Goal: Transaction & Acquisition: Subscribe to service/newsletter

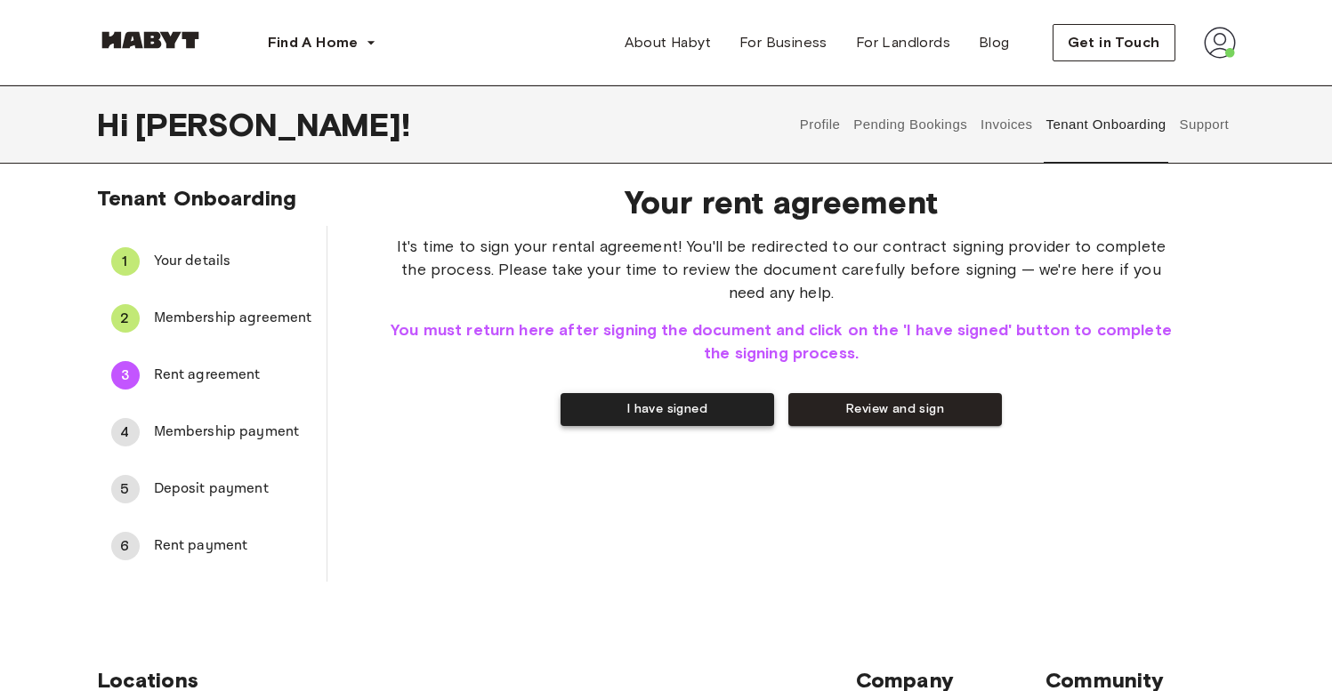
click at [649, 423] on button "I have signed" at bounding box center [666, 409] width 213 height 33
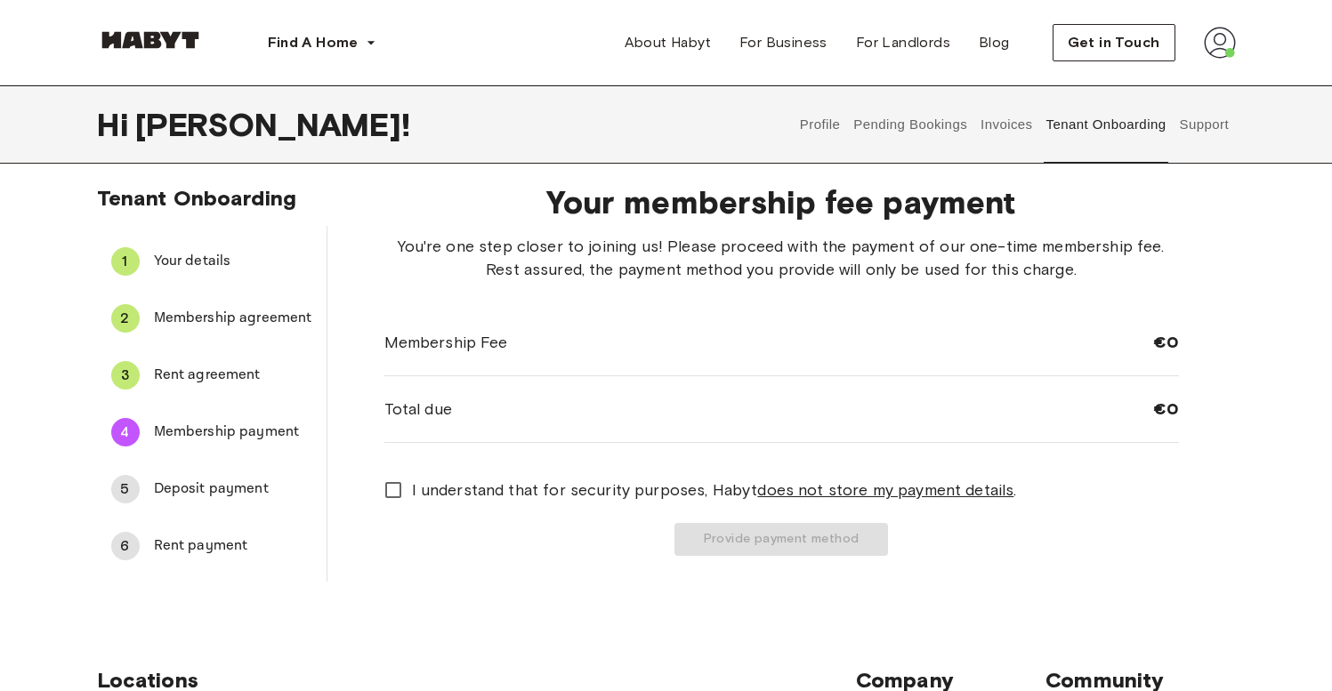
click at [542, 479] on span "I understand that for security purposes, [PERSON_NAME] does not store my paymen…" at bounding box center [714, 490] width 605 height 23
click at [695, 537] on button "Provide payment method" at bounding box center [780, 539] width 213 height 33
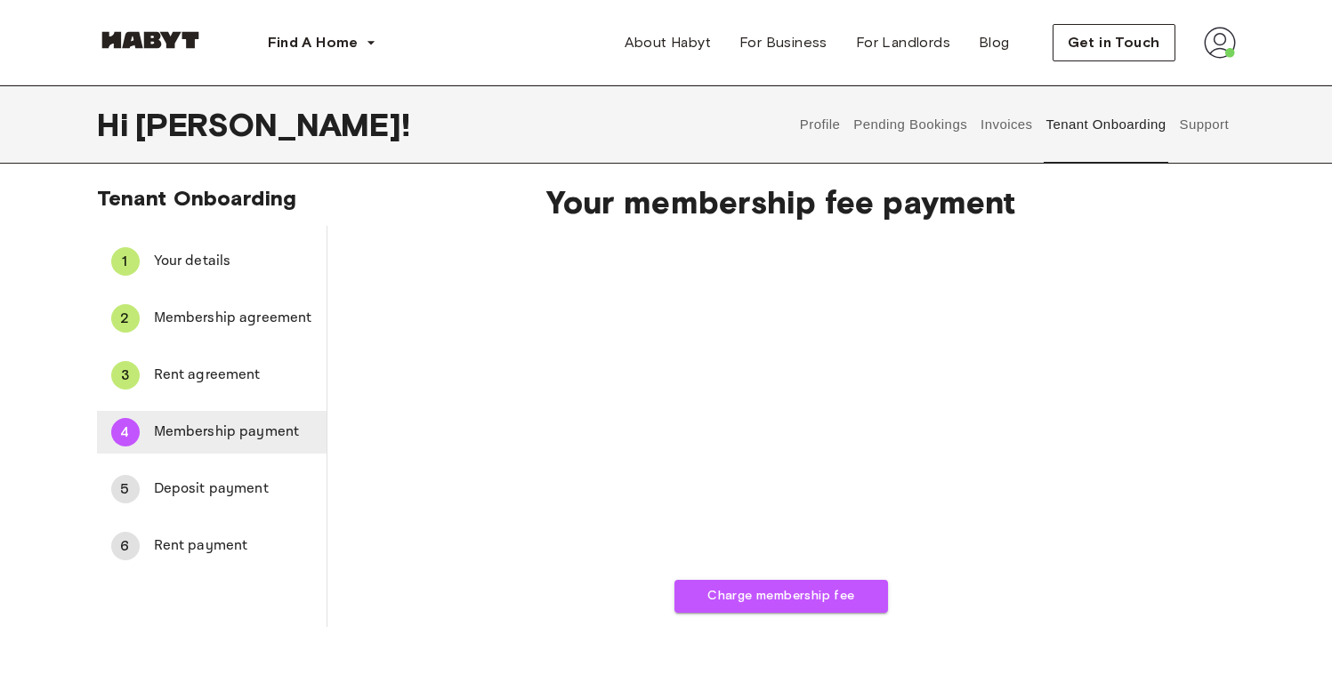
click at [196, 422] on span "Membership payment" at bounding box center [233, 432] width 158 height 21
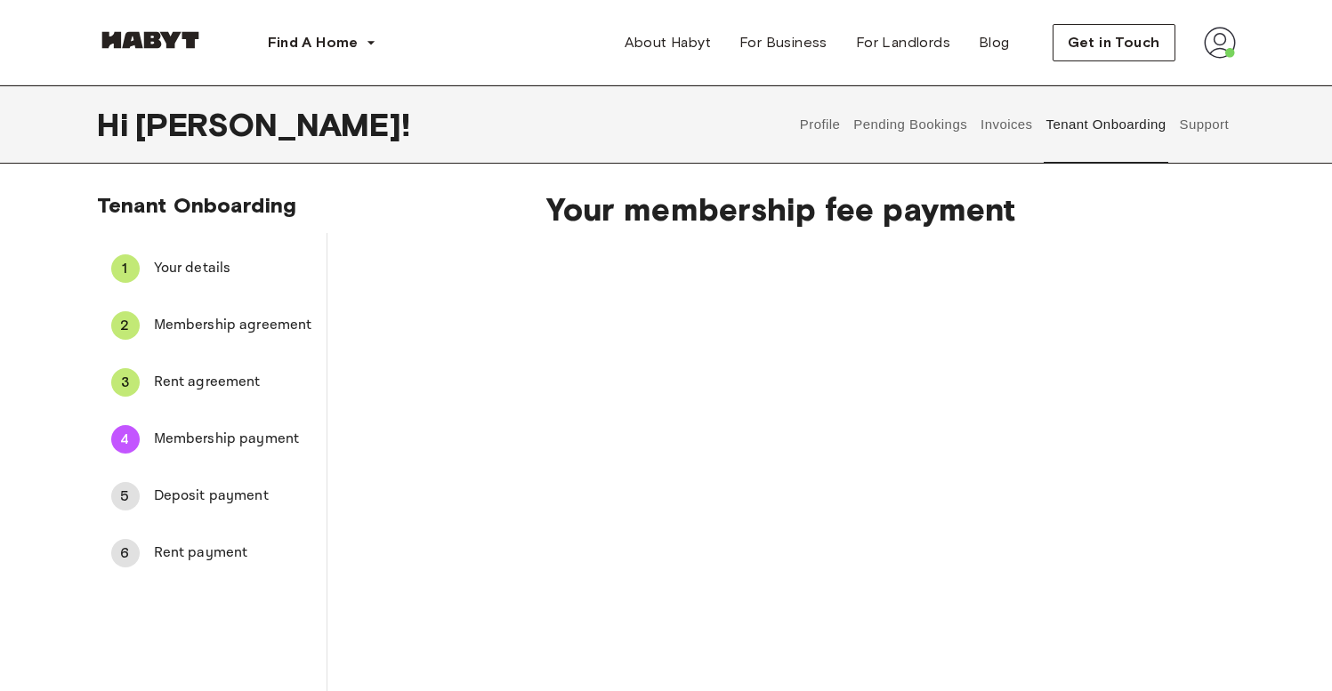
click at [1015, 292] on div "Charge membership fee" at bounding box center [781, 510] width 794 height 536
click at [785, 600] on button "Charge membership fee" at bounding box center [780, 603] width 213 height 33
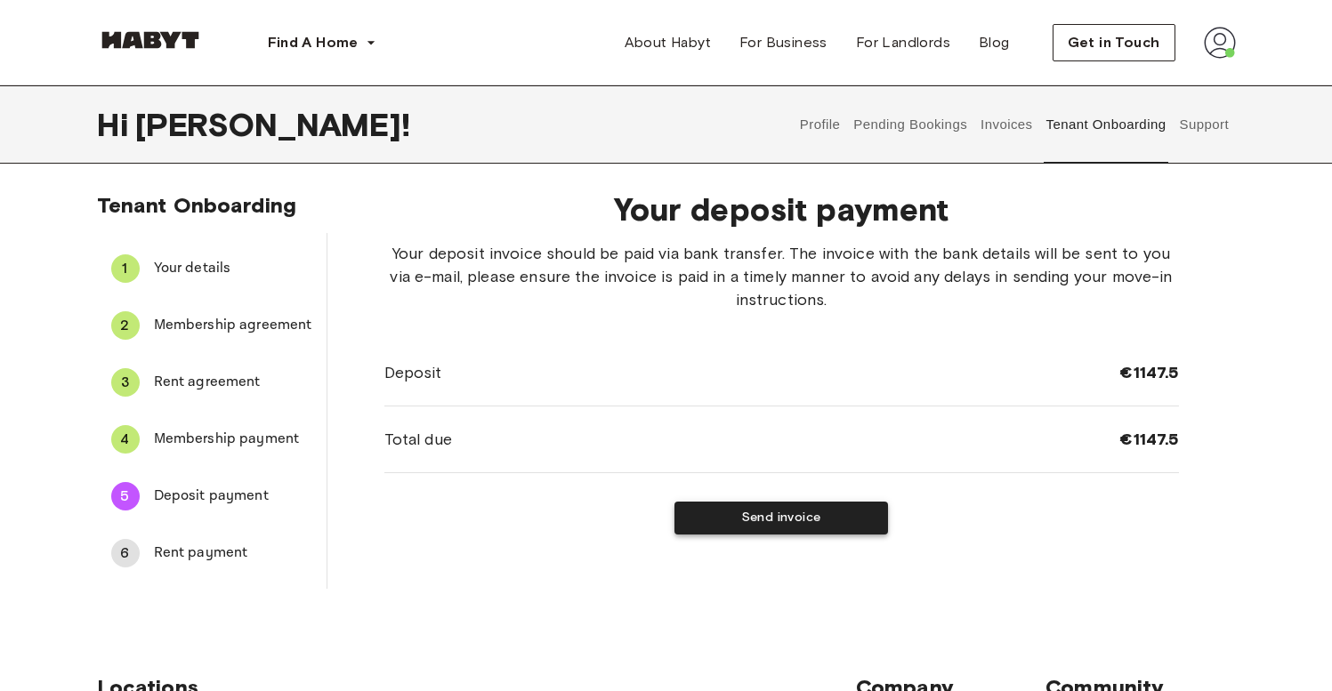
click at [759, 520] on button "Send invoice" at bounding box center [780, 518] width 213 height 33
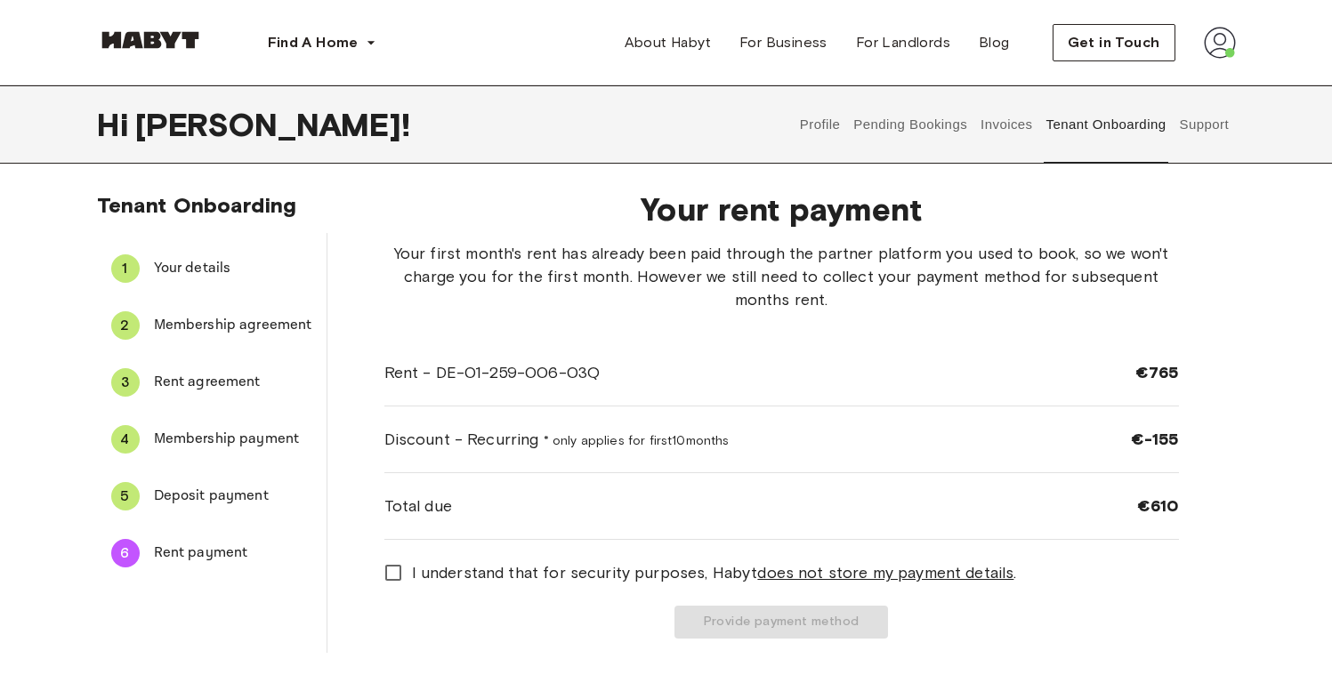
click at [428, 582] on span "I understand that for security purposes, [PERSON_NAME] does not store my paymen…" at bounding box center [714, 572] width 605 height 23
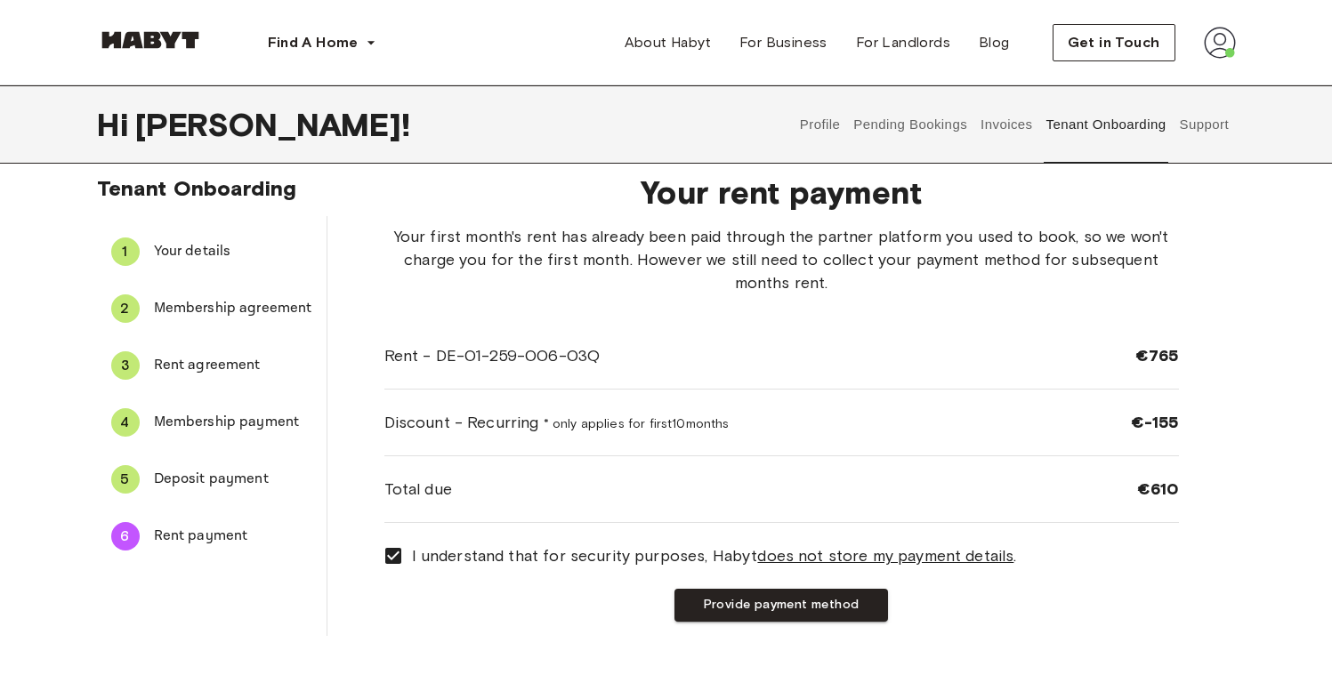
click at [840, 552] on u "does not store my payment details" at bounding box center [885, 556] width 256 height 20
click at [834, 557] on u "does not store my payment details" at bounding box center [885, 556] width 256 height 20
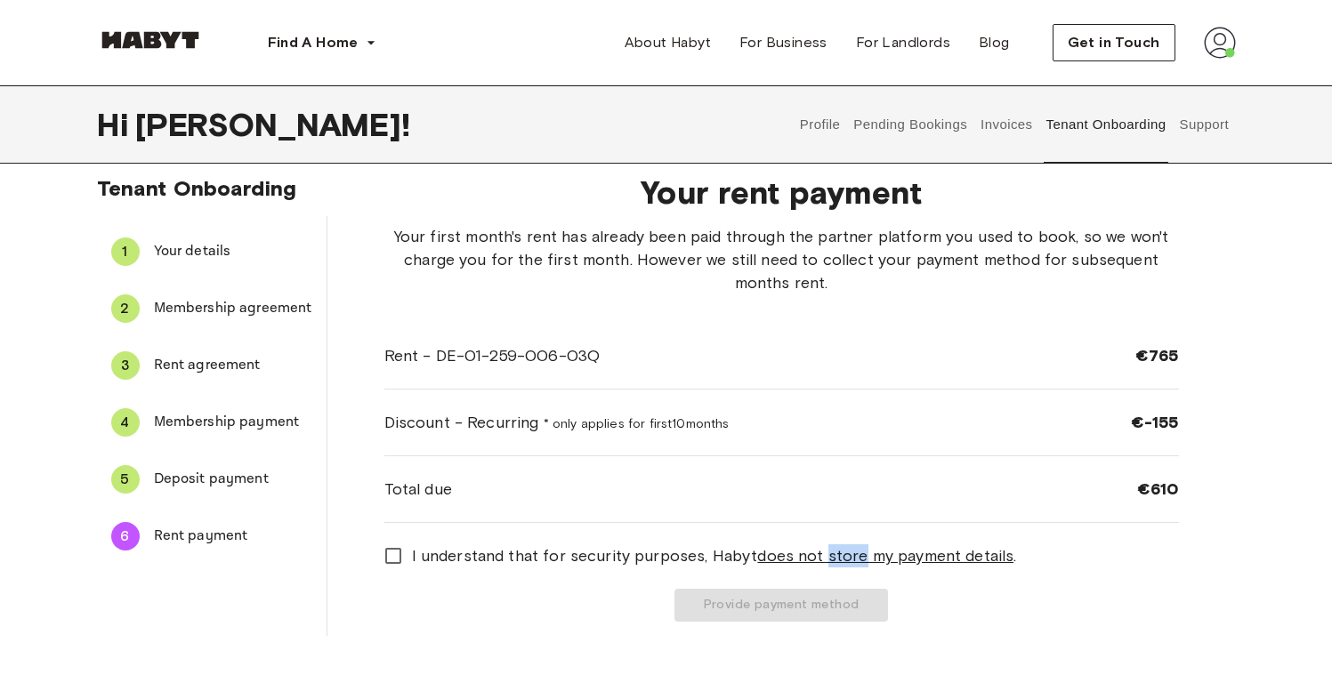
click at [834, 557] on u "does not store my payment details" at bounding box center [885, 556] width 256 height 20
click at [832, 559] on u "does not store my payment details" at bounding box center [885, 556] width 256 height 20
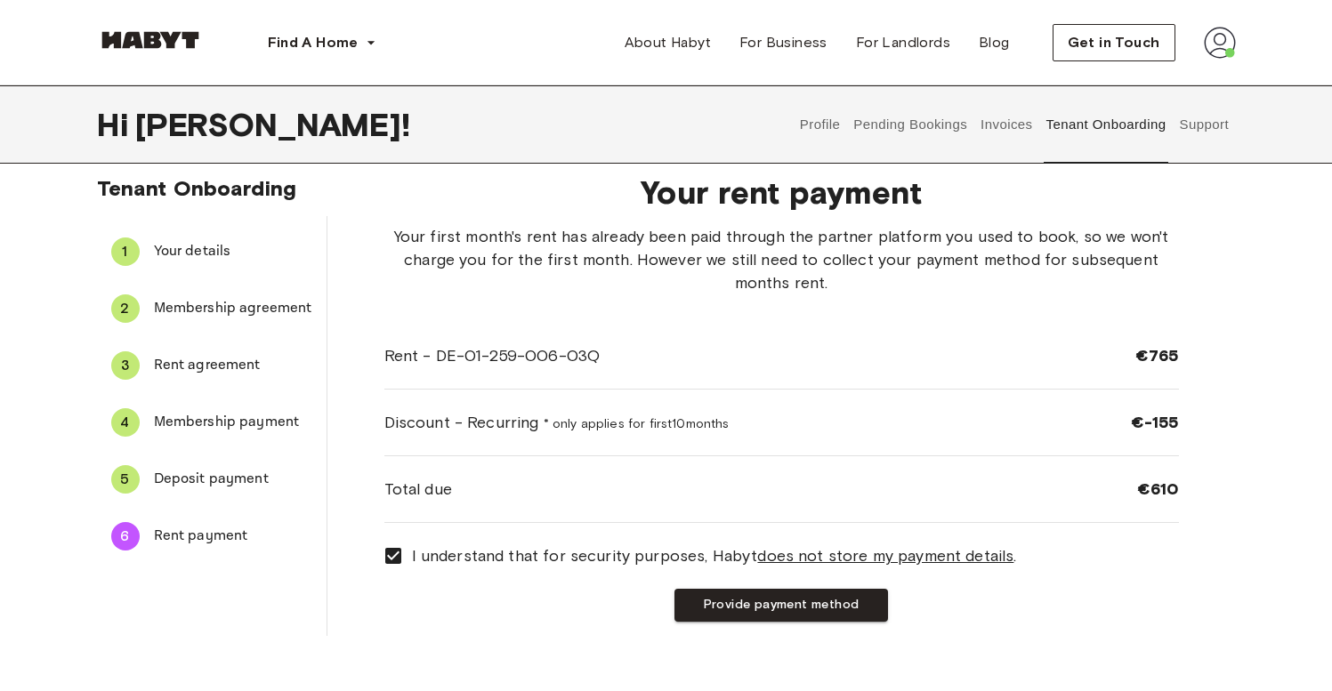
click at [579, 608] on div "Provide payment method" at bounding box center [781, 605] width 794 height 33
click at [707, 600] on button "Provide payment method" at bounding box center [780, 605] width 213 height 33
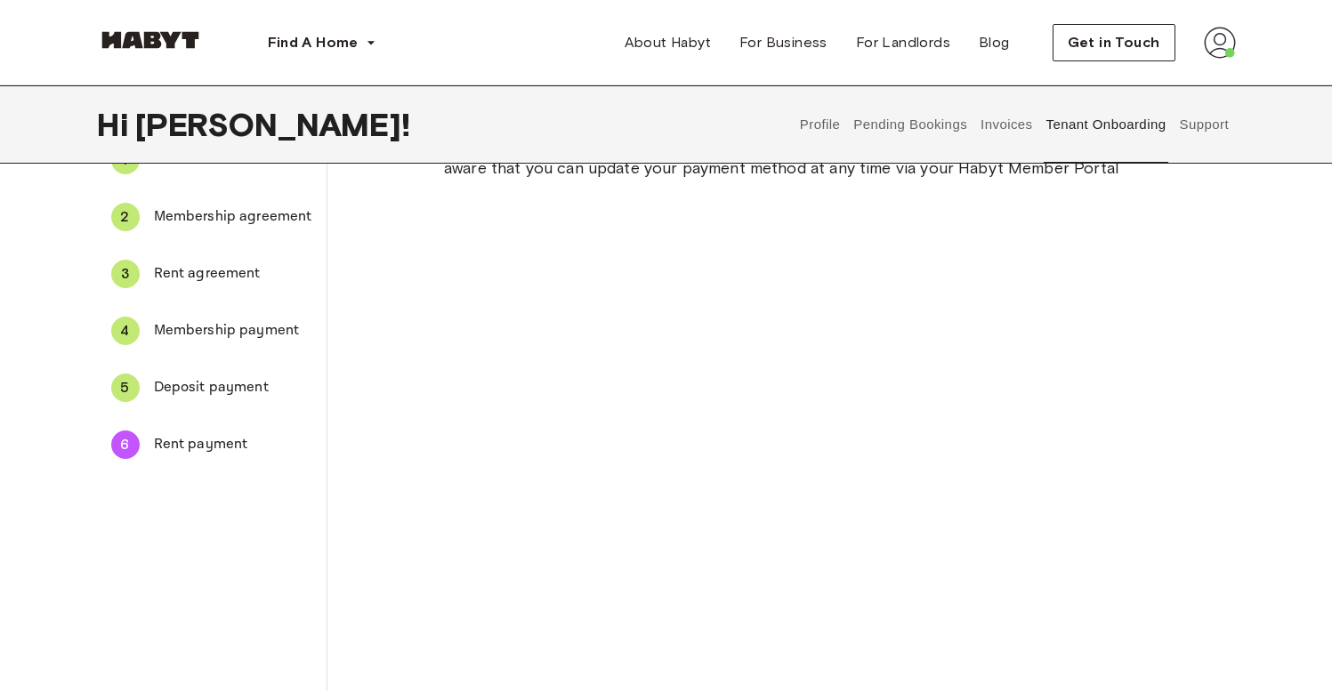
scroll to position [0, 0]
